Goal: Navigation & Orientation: Find specific page/section

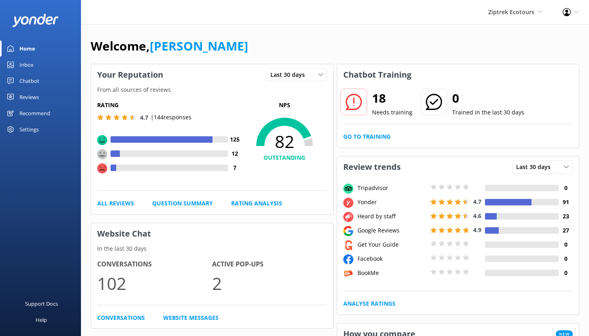
click at [509, 15] on span "Ziptrek Ecotours" at bounding box center [511, 12] width 46 height 8
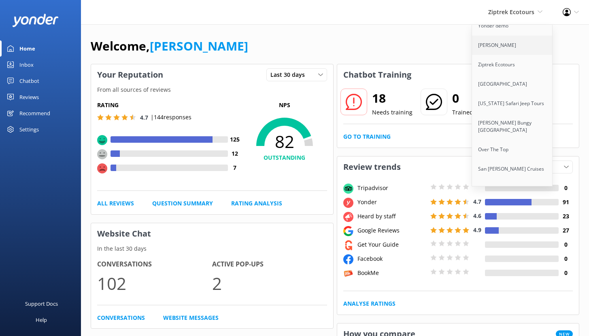
scroll to position [9, 0]
click at [511, 45] on link "[PERSON_NAME]" at bounding box center [512, 44] width 81 height 19
